Goal: Go to known website: Access a specific website the user already knows

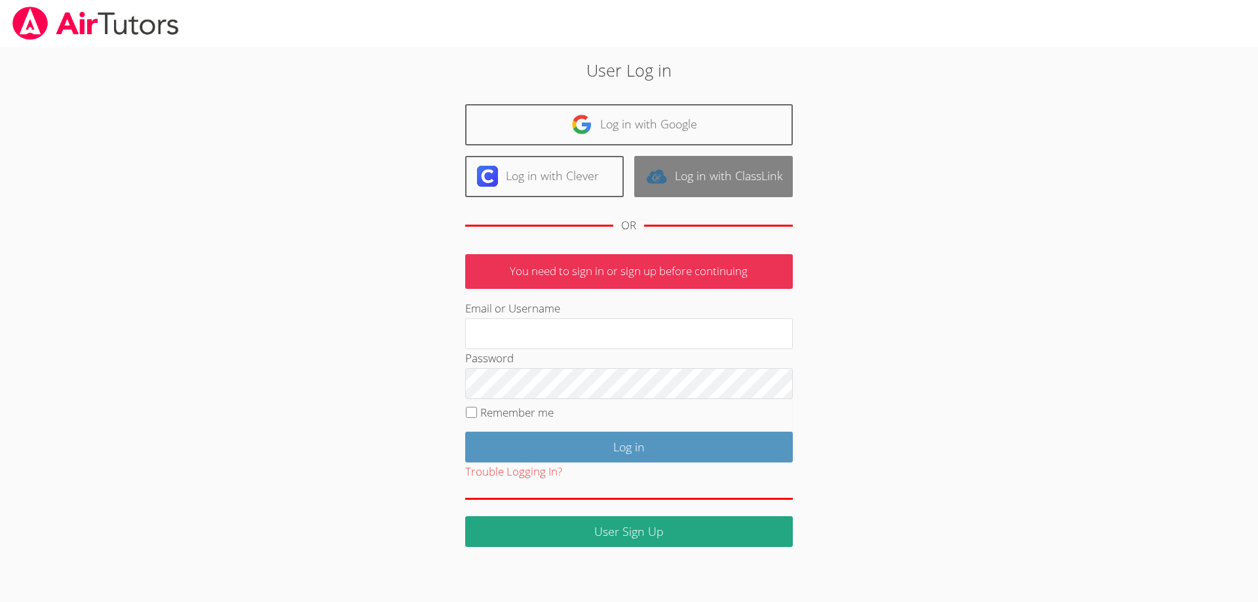
click at [716, 180] on link "Log in with ClassLink" at bounding box center [713, 176] width 159 height 41
type input "[EMAIL_ADDRESS][DOMAIN_NAME]"
